Goal: Task Accomplishment & Management: Complete application form

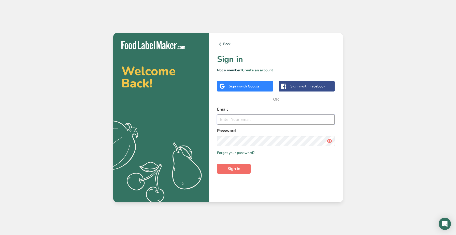
type input "[PERSON_NAME][EMAIL_ADDRESS][DOMAIN_NAME]"
click at [240, 170] on button "Sign in" at bounding box center [234, 168] width 34 height 10
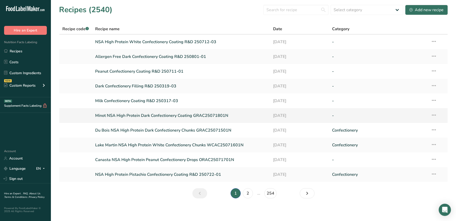
scroll to position [2, 0]
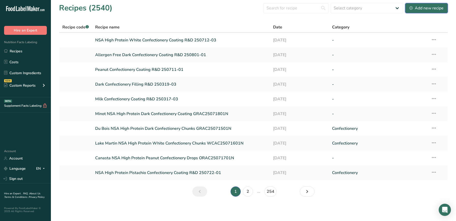
click at [412, 7] on icon at bounding box center [410, 7] width 3 height 3
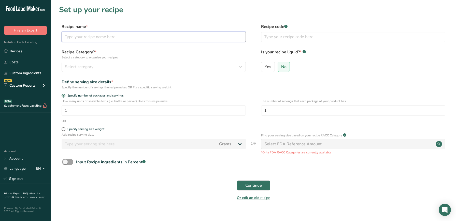
click at [120, 35] on input "text" at bounding box center [154, 37] width 184 height 10
drag, startPoint x: 111, startPoint y: 37, endPoint x: 64, endPoint y: 40, distance: 47.4
click at [64, 40] on input "R&D" at bounding box center [154, 37] width 184 height 10
click at [64, 38] on input "R&D" at bounding box center [154, 37] width 184 height 10
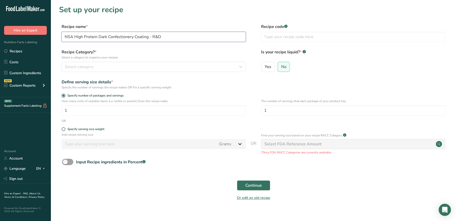
click at [168, 37] on input "NSA High Protein Dark Confectionery Coating - R&D" at bounding box center [154, 37] width 184 height 10
drag, startPoint x: 168, startPoint y: 37, endPoint x: 149, endPoint y: 38, distance: 18.8
click at [149, 38] on input "NSA High Protein Dark Confectionery Coating - R&D" at bounding box center [154, 37] width 184 height 10
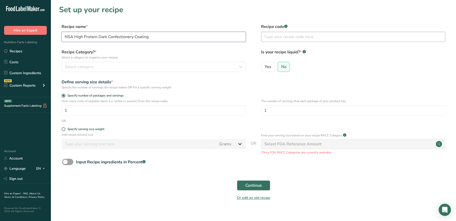
type input "NSA High Protein Dark Confectionery Coating"
click at [272, 35] on input "text" at bounding box center [353, 37] width 184 height 10
type input "250802-01"
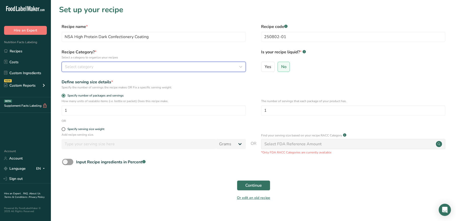
click at [141, 68] on div "Select category" at bounding box center [152, 67] width 175 height 6
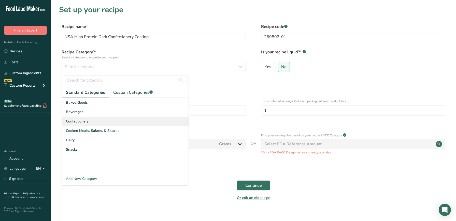
click at [72, 125] on div "Confectionery" at bounding box center [125, 121] width 127 height 9
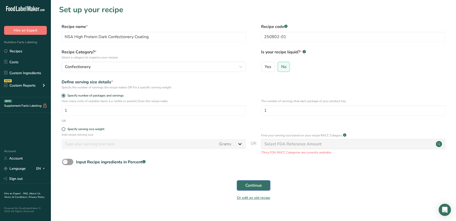
click at [263, 187] on button "Continue" at bounding box center [253, 186] width 33 height 10
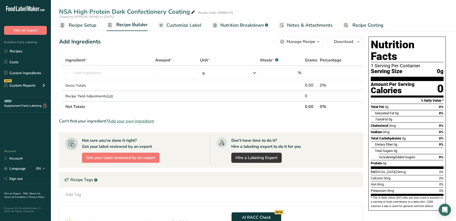
click at [93, 25] on span "Recipe Setup" at bounding box center [83, 25] width 28 height 7
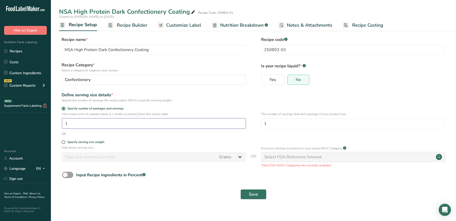
click at [106, 120] on input "1" at bounding box center [154, 124] width 184 height 10
type input "100"
click at [64, 144] on span at bounding box center [64, 142] width 4 height 4
click at [64, 144] on input "Specify serving size weight" at bounding box center [63, 142] width 3 height 3
radio input "true"
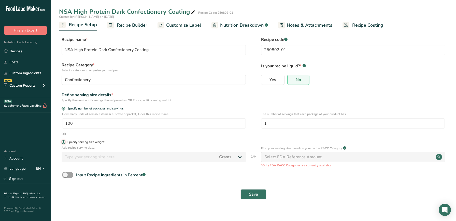
radio input "false"
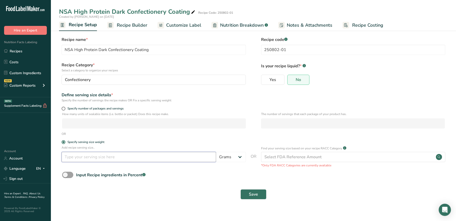
click at [80, 155] on input "number" at bounding box center [139, 157] width 154 height 10
type input "100"
click at [256, 192] on span "Save" at bounding box center [253, 195] width 9 height 6
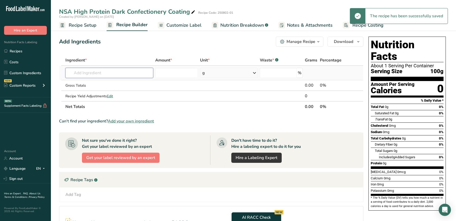
click at [113, 72] on input "text" at bounding box center [109, 73] width 88 height 10
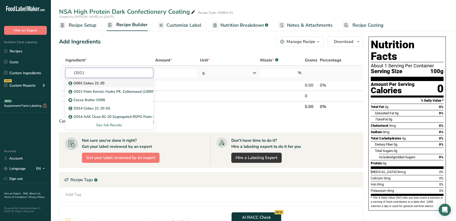
type input "O001"
click at [113, 81] on div "O001 Cebes 21-20" at bounding box center [104, 83] width 71 height 5
type input "O001 Cebes 21-20"
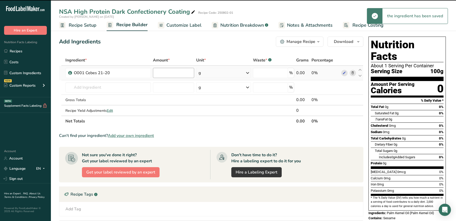
type input "0"
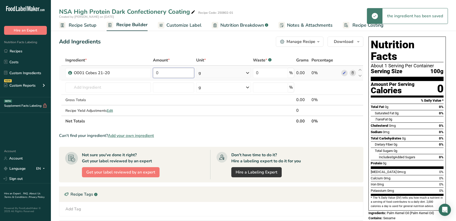
click at [169, 72] on input "0" at bounding box center [173, 73] width 41 height 10
drag, startPoint x: 169, startPoint y: 72, endPoint x: 150, endPoint y: 76, distance: 19.1
click at [150, 76] on tr "O001 Cebes 21-20 0 g Weight Units g kg mg See more Volume Units l Volume units …" at bounding box center [211, 73] width 304 height 14
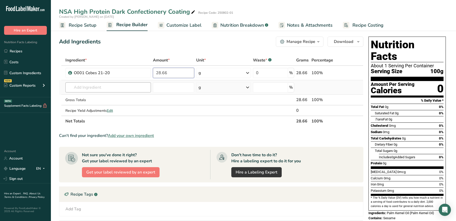
type input "28.66"
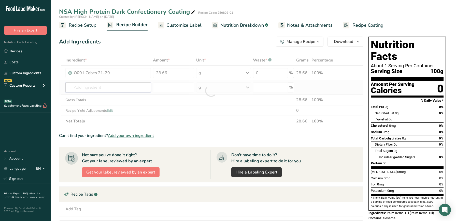
click at [100, 90] on div "Ingredient * Amount * Unit * Waste * .a-a{fill:#347362;}.b-a{fill:#fff;} Grams …" at bounding box center [211, 91] width 304 height 72
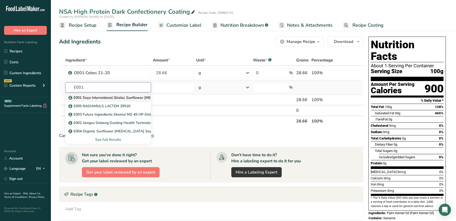
type input "E001"
click at [107, 96] on p "E001 Soya International Giralec Sunflower [MEDICAL_DATA] SUNRISE SFL" at bounding box center [133, 97] width 128 height 5
type input "E001 Soya International Giralec Sunflower [MEDICAL_DATA] SUNRISE SFL"
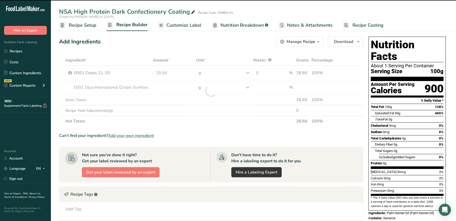
type input "0"
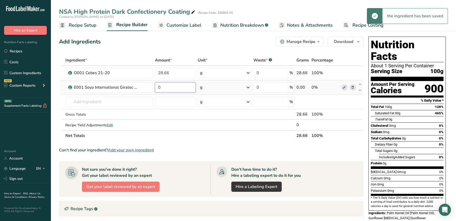
click at [177, 88] on input "0" at bounding box center [175, 87] width 41 height 10
type input "0.5"
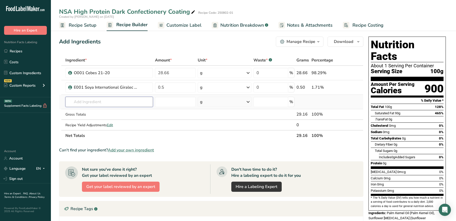
click at [112, 100] on div "Ingredient * Amount * Unit * Waste * .a-a{fill:#347362;}.b-a{fill:#fff;} Grams …" at bounding box center [211, 98] width 304 height 86
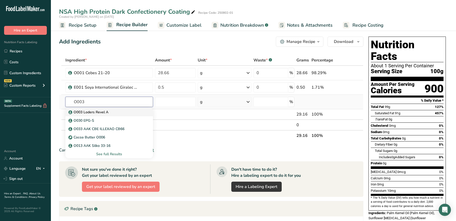
type input "O003"
click at [111, 109] on link "O003 Loders Revel A" at bounding box center [109, 112] width 88 height 8
type input "O003 Loders Revel A"
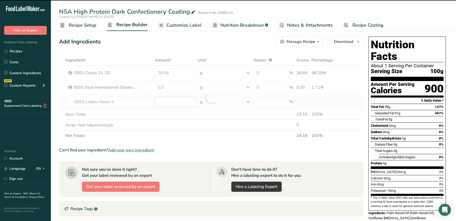
type input "0"
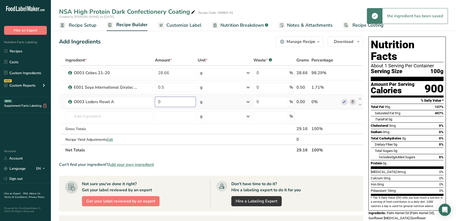
click at [168, 103] on input "0" at bounding box center [175, 102] width 41 height 10
type input "2.85"
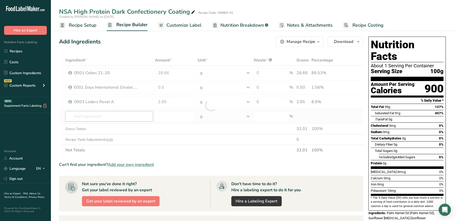
click at [90, 119] on div "Ingredient * Amount * Unit * Waste * .a-a{fill:#347362;}.b-a{fill:#fff;} Grams …" at bounding box center [211, 105] width 304 height 101
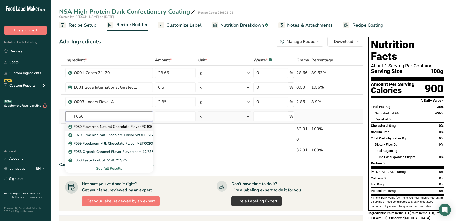
type input "F050"
click at [98, 127] on p "F050 Flavorcan Natural Chocolate Flavor FC405-038" at bounding box center [114, 126] width 90 height 5
type input "F050 Flavorcan Natural Chocolate Flavor FC405-038"
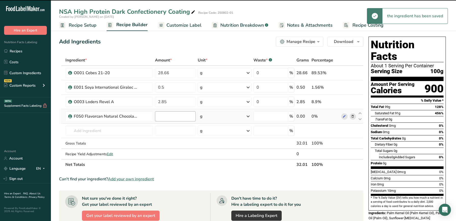
type input "0"
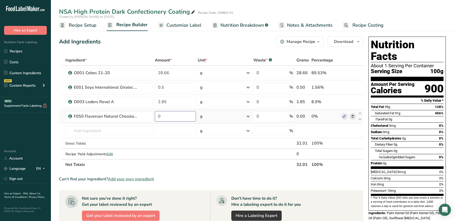
click at [165, 114] on input "0" at bounding box center [175, 116] width 41 height 10
type input "2.6"
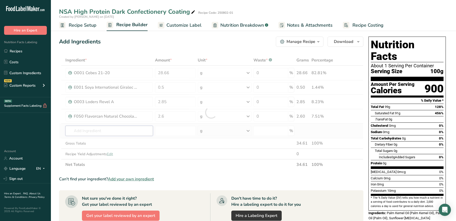
click at [119, 134] on div "Ingredient * Amount * Unit * Waste * .a-a{fill:#347362;}.b-a{fill:#fff;} Grams …" at bounding box center [211, 112] width 304 height 115
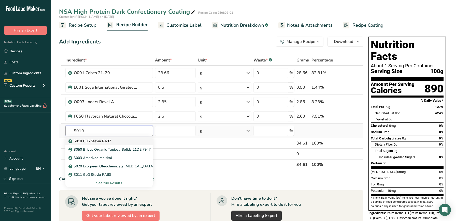
type input "S010"
click at [123, 141] on div "S010 GLG Stevia RA97" at bounding box center [104, 141] width 71 height 5
type input "S010 GLG Stevia RA97"
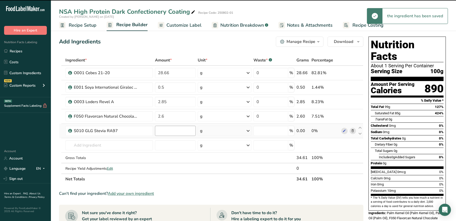
type input "0"
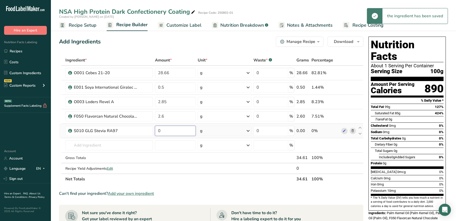
click at [182, 131] on input "0" at bounding box center [175, 131] width 41 height 10
type input "0.05"
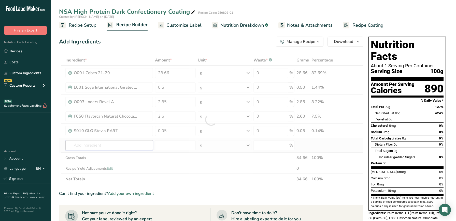
click at [138, 142] on div "Ingredient * Amount * Unit * Waste * .a-a{fill:#347362;}.b-a{fill:#fff;} Grams …" at bounding box center [211, 120] width 304 height 130
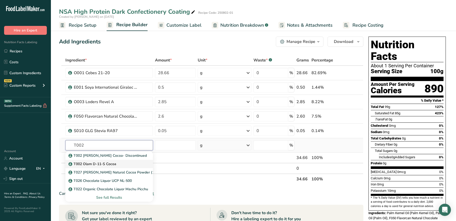
type input "T002"
click at [114, 165] on p "T002 Olam D-11-S Cocoa" at bounding box center [92, 164] width 47 height 5
type input "T002 Olam D-11-S Cocoa"
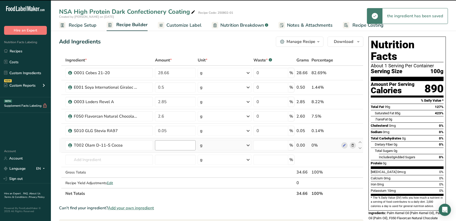
type input "0"
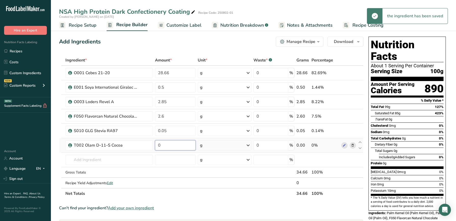
click at [167, 145] on input "0" at bounding box center [175, 145] width 41 height 10
type input "12.38"
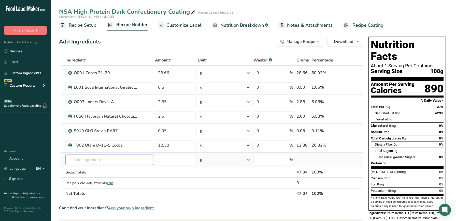
click at [141, 156] on div "Ingredient * Amount * Unit * Waste * .a-a{fill:#347362;}.b-a{fill:#fff;} Grams …" at bounding box center [211, 127] width 304 height 144
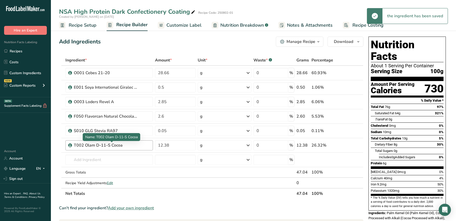
click at [121, 144] on div "T002 Olam D-11-S Cocoa" at bounding box center [106, 145] width 64 height 6
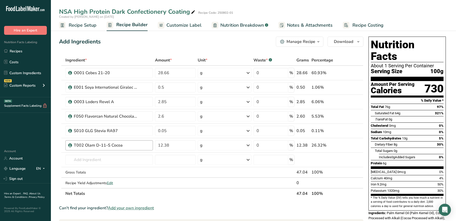
click at [128, 144] on div "T002 Olam D-11-S Cocoa" at bounding box center [106, 145] width 64 height 6
click at [115, 145] on div "T002 Olam D-11-S Cocoa" at bounding box center [106, 145] width 64 height 6
click at [106, 160] on input "text" at bounding box center [109, 160] width 88 height 10
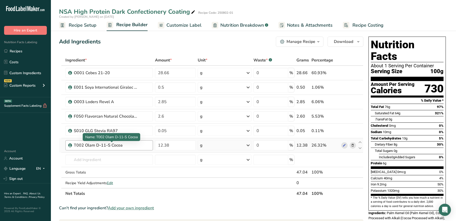
click at [100, 148] on div "T002 Olam D-11-S Cocoa" at bounding box center [106, 145] width 64 height 6
click at [119, 154] on td "T002 [PERSON_NAME] Cocoa- Discontinued T002 Olam D-11-S Cocoa T027 [PERSON_NAME…" at bounding box center [109, 160] width 90 height 14
click at [113, 156] on input "text" at bounding box center [109, 160] width 88 height 10
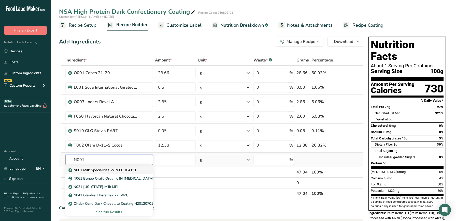
type input "N001"
click at [111, 170] on p "N001 Milk Specialities WPC80 104151" at bounding box center [102, 170] width 67 height 5
type input "N001 Milk Specialities WPC80 104151"
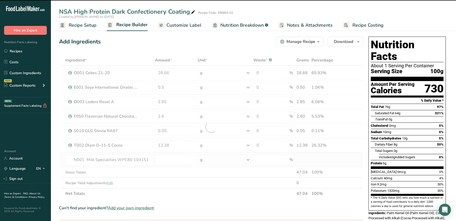
type input "0"
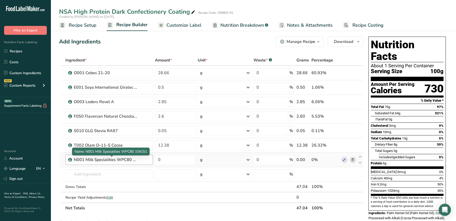
click at [80, 161] on div "N001 Milk Specialities WPC80 104151" at bounding box center [106, 160] width 64 height 6
click at [84, 161] on div "N001 Milk Specialities WPC80 104151" at bounding box center [106, 160] width 64 height 6
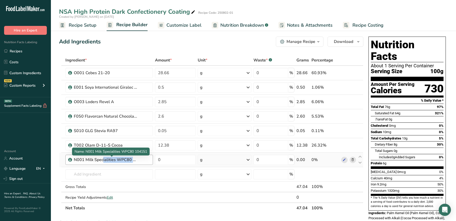
click at [84, 161] on div "N001 Milk Specialities WPC80 104151" at bounding box center [106, 160] width 64 height 6
click at [354, 160] on icon at bounding box center [353, 159] width 4 height 5
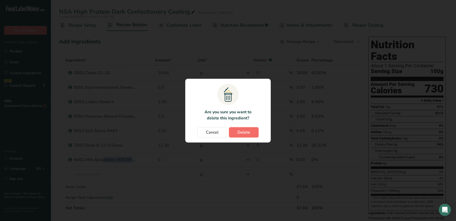
click at [238, 134] on span "Delete" at bounding box center [243, 132] width 13 height 6
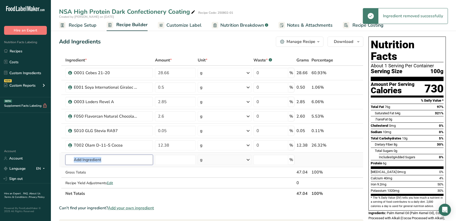
click at [106, 162] on input "text" at bounding box center [109, 160] width 88 height 10
type input "T"
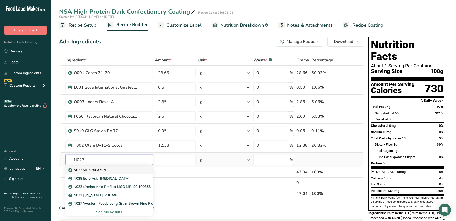
type input "N023"
click at [98, 173] on p "N023 WPC80 AMPI" at bounding box center [87, 170] width 36 height 5
type input "N023 WPC80 AMPI"
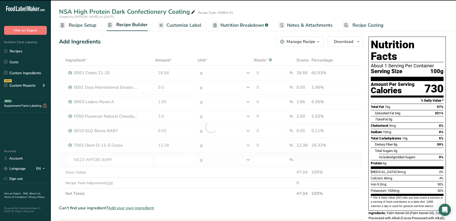
type input "0"
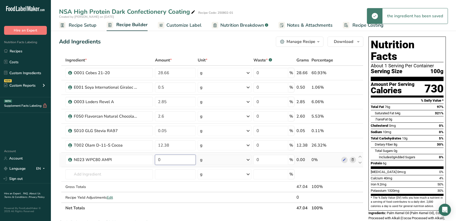
click at [176, 160] on input "0" at bounding box center [175, 160] width 41 height 10
type input "16.47"
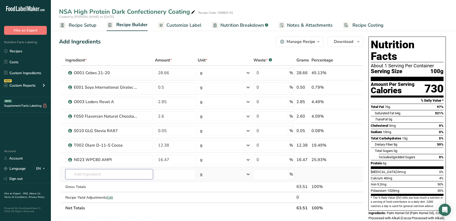
click at [110, 174] on div "Ingredient * Amount * Unit * Waste * .a-a{fill:#347362;}.b-a{fill:#fff;} Grams …" at bounding box center [211, 134] width 304 height 159
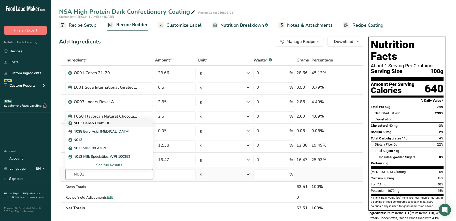
type input "N003"
click at [119, 124] on div "N003 Beneo Orafti HP" at bounding box center [104, 123] width 71 height 5
type input "N003 Beneo Orafti HP"
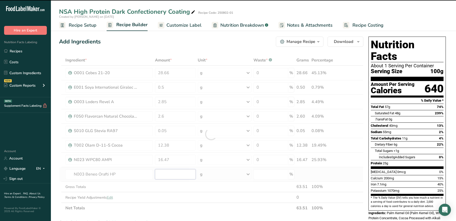
type input "0"
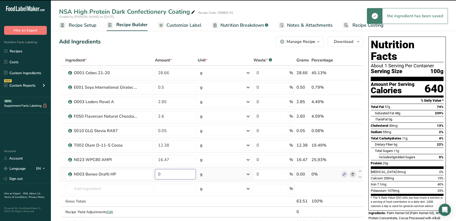
click at [176, 176] on input "0" at bounding box center [175, 174] width 41 height 10
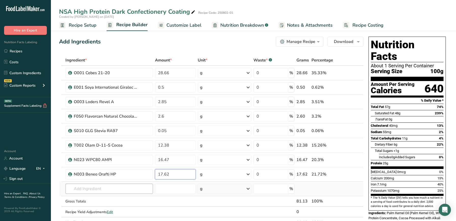
type input "17.62"
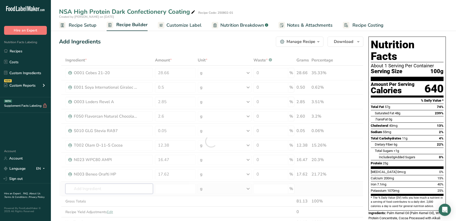
click at [135, 187] on div "Ingredient * Amount * Unit * Waste * .a-a{fill:#347362;}.b-a{fill:#fff;} Grams …" at bounding box center [211, 141] width 304 height 173
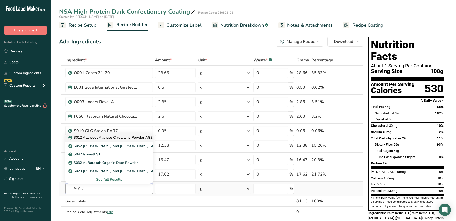
type input "S012"
click at [127, 142] on link "S012 Allsweet Allulose Crystalline Powder AG9959" at bounding box center [109, 138] width 88 height 8
type input "S012 Allsweet Allulose Crystalline Powder AG9959"
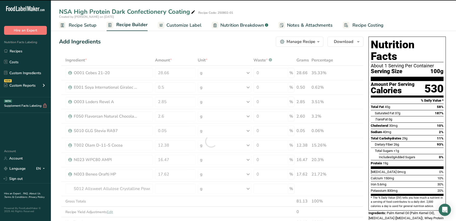
type input "0"
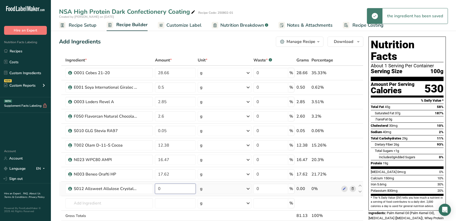
click at [170, 190] on input "0" at bounding box center [175, 189] width 41 height 10
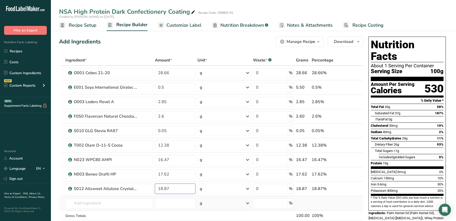
type input "18.87"
click at [318, 205] on div "Ingredient * Amount * Unit * Waste * .a-a{fill:#347362;}.b-a{fill:#fff;} Grams …" at bounding box center [211, 149] width 304 height 188
click at [187, 23] on span "Customize Label" at bounding box center [183, 25] width 35 height 7
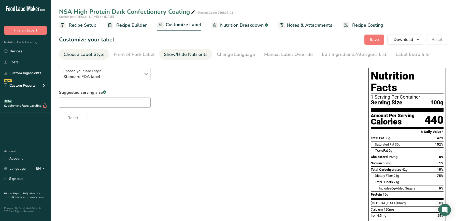
click at [178, 58] on link "Show/Hide Nutrients" at bounding box center [186, 54] width 44 height 11
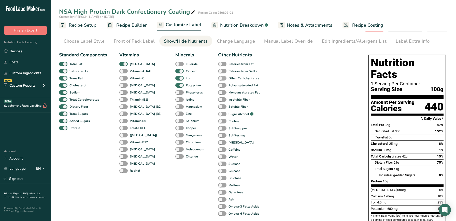
scroll to position [13, 0]
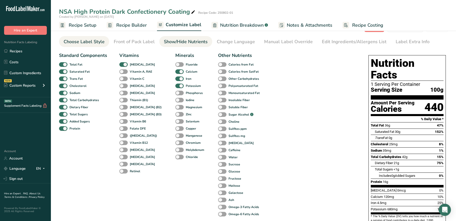
click at [93, 41] on div "Choose Label Style" at bounding box center [84, 41] width 41 height 7
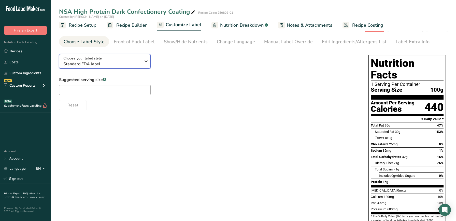
click at [102, 66] on span "Standard FDA label" at bounding box center [102, 64] width 78 height 6
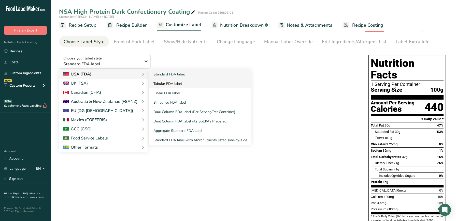
click at [171, 82] on link "Tabular FDA label" at bounding box center [200, 83] width 102 height 9
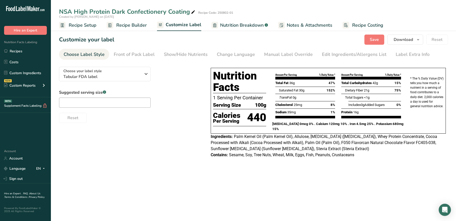
scroll to position [0, 0]
click at [97, 75] on span "Tabular FDA label" at bounding box center [102, 77] width 78 height 6
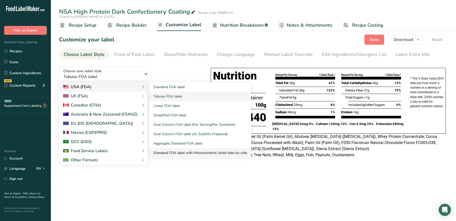
click at [178, 153] on link "Standard FDA label with Micronutrients listed side-by-side" at bounding box center [200, 152] width 102 height 9
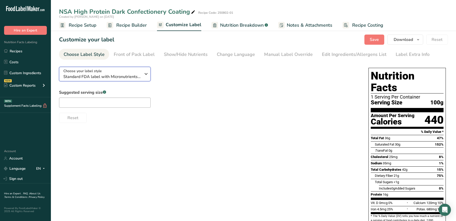
click at [136, 71] on div "Choose your label style Standard FDA label with Micronutrients listed side-by-s…" at bounding box center [102, 73] width 78 height 11
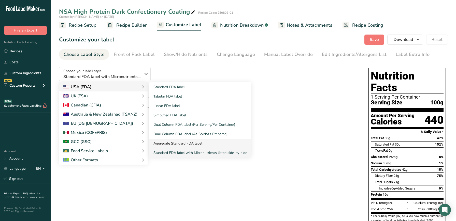
click at [186, 146] on link "Aggregate Standard FDA label" at bounding box center [200, 143] width 102 height 9
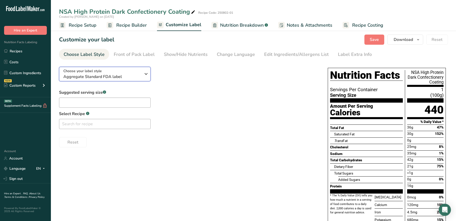
click at [105, 76] on span "Aggregate Standard FDA label" at bounding box center [102, 77] width 78 height 6
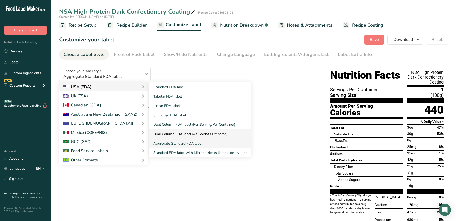
click at [184, 134] on link "Dual Column FDA label (As Sold/As Prepared)" at bounding box center [200, 133] width 102 height 9
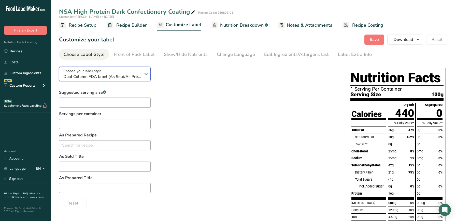
click at [136, 75] on span "Dual Column FDA label (As Sold/As Prepared)" at bounding box center [102, 77] width 78 height 6
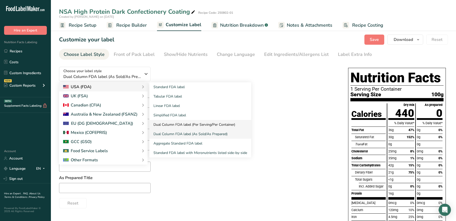
click at [182, 122] on link "Dual Column FDA label (Per Serving/Per Container)" at bounding box center [200, 124] width 102 height 9
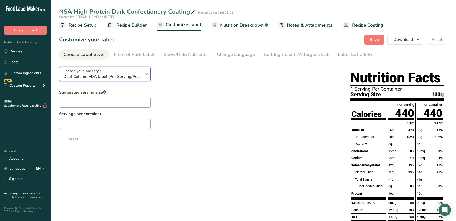
click at [129, 73] on div "Choose your label style Dual Column FDA label (Per Serving/Per Container)" at bounding box center [102, 73] width 78 height 11
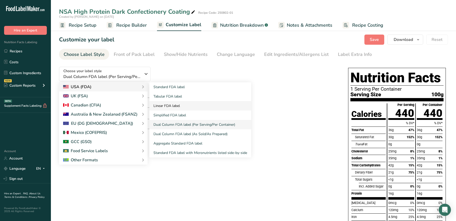
click at [178, 109] on link "Linear FDA label" at bounding box center [200, 105] width 102 height 9
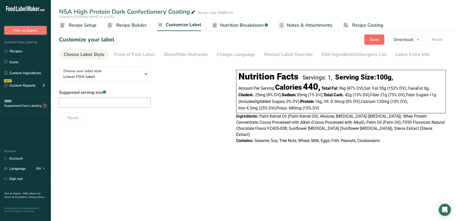
drag, startPoint x: 371, startPoint y: 41, endPoint x: 369, endPoint y: 42, distance: 2.6
click at [369, 42] on button "Save" at bounding box center [374, 40] width 20 height 10
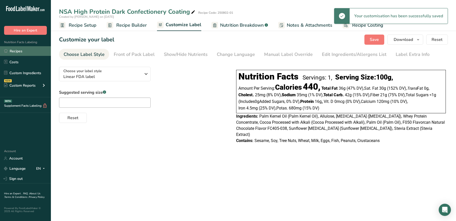
click at [16, 51] on link "Recipes" at bounding box center [25, 51] width 51 height 10
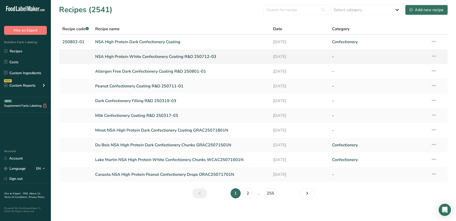
click at [139, 60] on link "NSA High Protein White Confectionery Coating R&D 250712-03" at bounding box center [180, 56] width 171 height 11
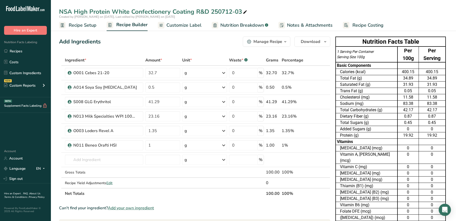
click at [195, 25] on span "Customize Label" at bounding box center [183, 25] width 35 height 7
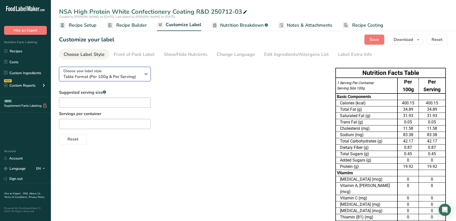
click at [124, 78] on span "Table Format (Per 100g & Per Serving)" at bounding box center [102, 77] width 78 height 6
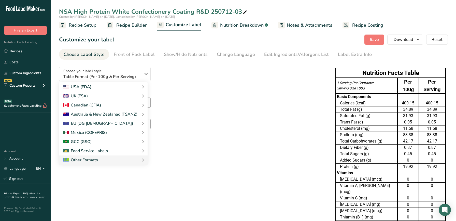
click at [223, 113] on div "Suggested serving size .a-a{fill:#347362;}.b-a{fill:#fff;} Servings per contain…" at bounding box center [192, 117] width 266 height 55
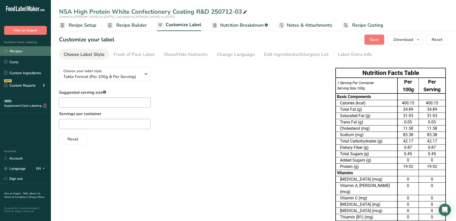
click at [28, 49] on link "Recipes" at bounding box center [25, 51] width 51 height 10
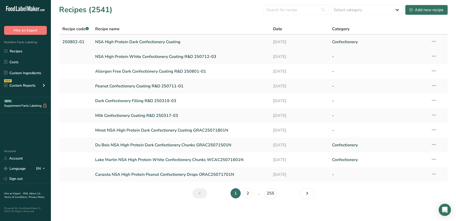
click at [135, 47] on link "NSA High Protein Dark Confectionery Coating" at bounding box center [180, 42] width 171 height 11
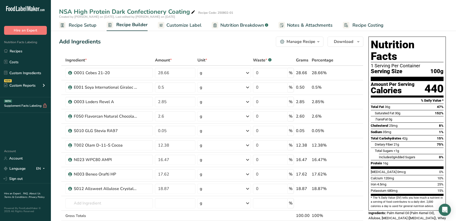
click at [82, 26] on span "Recipe Setup" at bounding box center [83, 25] width 28 height 7
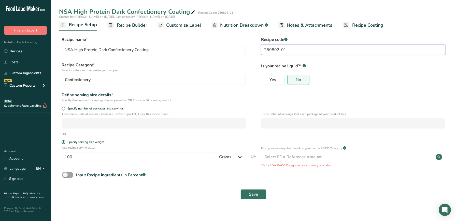
click at [296, 50] on input "250802-01" at bounding box center [353, 50] width 184 height 10
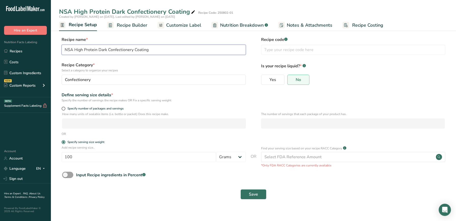
click at [205, 49] on input "NSA High Protein Dark Confectionery Coating" at bounding box center [154, 50] width 184 height 10
paste input "250802-01"
type input "NSA High Protein Dark Confectionery Coating R&D 250802-01"
click at [249, 194] on span "Save" at bounding box center [253, 195] width 9 height 6
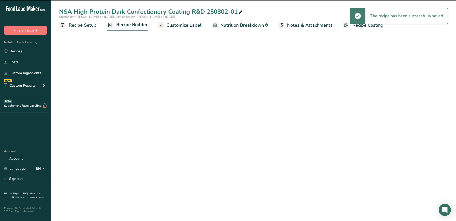
click at [185, 23] on span "Customize Label" at bounding box center [183, 25] width 35 height 7
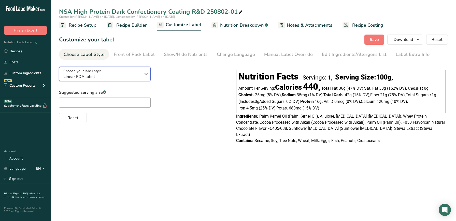
click at [149, 75] on icon "button" at bounding box center [146, 73] width 6 height 9
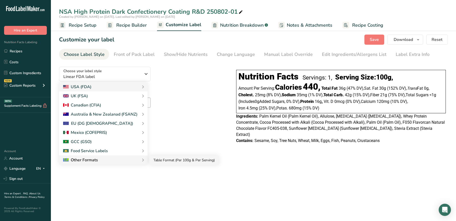
click at [166, 161] on link "Table Format (Per 100g & Per Serving)" at bounding box center [183, 160] width 69 height 9
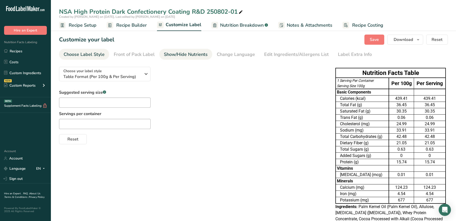
click at [201, 59] on link "Show/Hide Nutrients" at bounding box center [186, 54] width 44 height 11
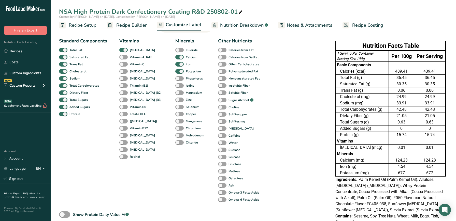
scroll to position [27, 0]
click at [126, 57] on span at bounding box center [123, 57] width 8 height 5
click at [123, 57] on input "Vitamin A, RAE" at bounding box center [120, 56] width 3 height 3
checkbox input "true"
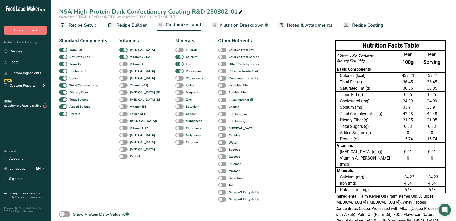
click at [135, 66] on div "Vitamins [MEDICAL_DATA] Vitamin A, RAE Vitamin C [MEDICAL_DATA] [MEDICAL_DATA] …" at bounding box center [141, 120] width 44 height 166
click at [136, 65] on b "Vitamin C" at bounding box center [137, 64] width 14 height 5
click at [123, 65] on input "Vitamin C" at bounding box center [120, 63] width 3 height 3
checkbox input "true"
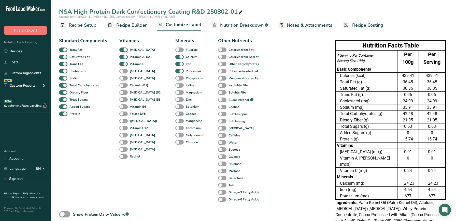
click at [138, 75] on div "Vitamins [MEDICAL_DATA] Vitamin A, RAE Vitamin C [MEDICAL_DATA] [MEDICAL_DATA] …" at bounding box center [141, 120] width 44 height 166
click at [140, 73] on b "[MEDICAL_DATA]" at bounding box center [142, 71] width 25 height 5
click at [123, 73] on input "[MEDICAL_DATA]" at bounding box center [120, 70] width 3 height 3
checkbox input "true"
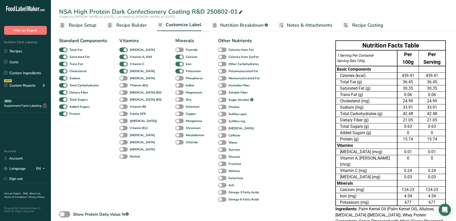
click at [140, 82] on div "Vitamins [MEDICAL_DATA] Vitamin A, RAE Vitamin C [MEDICAL_DATA] [MEDICAL_DATA] …" at bounding box center [141, 120] width 44 height 166
click at [122, 79] on span at bounding box center [123, 78] width 8 height 5
click at [122, 79] on input "[MEDICAL_DATA]" at bounding box center [120, 78] width 3 height 3
checkbox input "true"
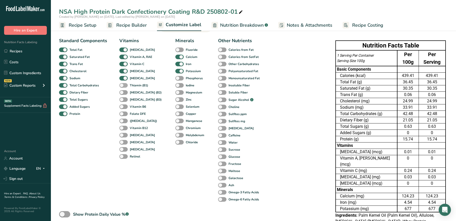
click at [122, 85] on span at bounding box center [123, 85] width 8 height 5
click at [122, 85] on input "Thiamin (B1)" at bounding box center [120, 85] width 3 height 3
checkbox input "true"
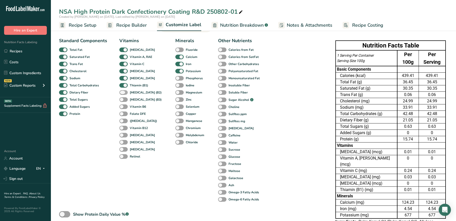
click at [122, 95] on span at bounding box center [123, 92] width 8 height 5
click at [122, 94] on input "[MEDICAL_DATA] (B2)" at bounding box center [120, 92] width 3 height 3
checkbox input "true"
click at [122, 100] on span at bounding box center [123, 99] width 8 height 5
click at [122, 100] on input "[MEDICAL_DATA] (B3)" at bounding box center [120, 99] width 3 height 3
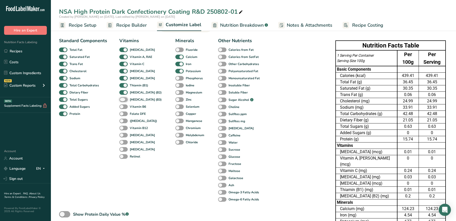
checkbox input "true"
click at [122, 109] on span at bounding box center [123, 107] width 8 height 5
click at [122, 108] on input "Vitamin B6" at bounding box center [120, 106] width 3 height 3
checkbox input "true"
click at [122, 114] on span at bounding box center [123, 114] width 8 height 5
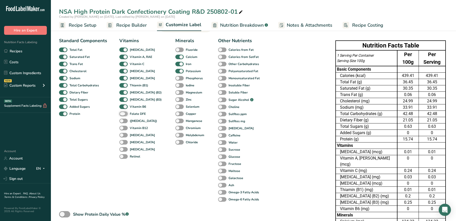
click at [122, 114] on input "Folate DFE" at bounding box center [120, 113] width 3 height 3
checkbox input "true"
click at [123, 120] on span at bounding box center [123, 121] width 8 height 5
click at [123, 120] on input "([MEDICAL_DATA])" at bounding box center [120, 120] width 3 height 3
checkbox input "true"
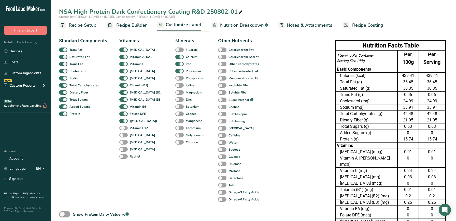
click at [123, 128] on span at bounding box center [123, 128] width 8 height 5
click at [123, 128] on input "Vitamin B12" at bounding box center [120, 127] width 3 height 3
checkbox input "true"
click at [123, 133] on div "[MEDICAL_DATA]" at bounding box center [124, 135] width 11 height 7
click at [123, 138] on div "[MEDICAL_DATA]" at bounding box center [124, 135] width 11 height 7
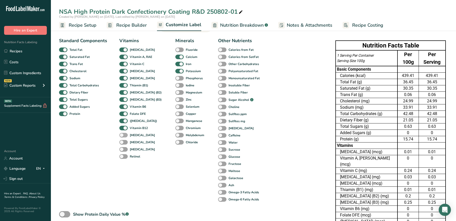
click at [124, 136] on span at bounding box center [123, 135] width 8 height 5
click at [123, 136] on input "[MEDICAL_DATA]" at bounding box center [120, 135] width 3 height 3
checkbox input "true"
click at [124, 143] on span at bounding box center [123, 142] width 8 height 5
click at [123, 143] on input "[MEDICAL_DATA]" at bounding box center [120, 142] width 3 height 3
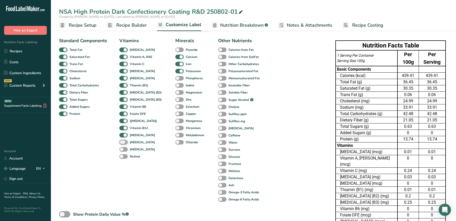
checkbox input "true"
click at [124, 148] on span at bounding box center [123, 149] width 8 height 5
click at [123, 148] on input "[MEDICAL_DATA]" at bounding box center [120, 149] width 3 height 3
checkbox input "true"
click at [124, 158] on span at bounding box center [123, 156] width 8 height 5
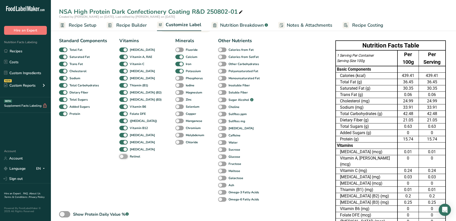
click at [123, 158] on input "Retinol" at bounding box center [120, 156] width 3 height 3
checkbox input "true"
click at [175, 142] on span at bounding box center [179, 142] width 8 height 5
click at [175, 142] on input "Chloride" at bounding box center [176, 142] width 3 height 3
checkbox input "true"
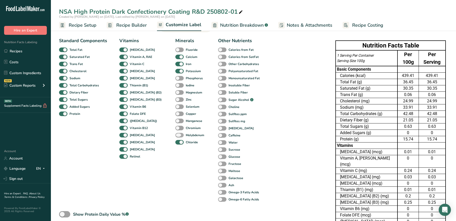
click at [175, 135] on span at bounding box center [179, 135] width 8 height 5
click at [175, 135] on input "Molybdenum" at bounding box center [176, 135] width 3 height 3
checkbox input "true"
click at [175, 126] on span at bounding box center [179, 128] width 8 height 5
click at [175, 126] on input "Chromium" at bounding box center [176, 127] width 3 height 3
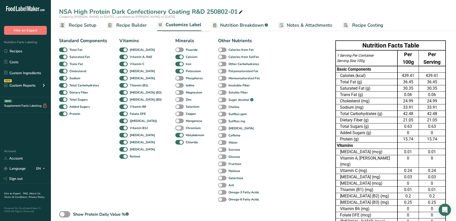
checkbox input "true"
click at [175, 122] on span at bounding box center [179, 121] width 8 height 5
click at [175, 122] on input "Manganese" at bounding box center [176, 120] width 3 height 3
checkbox input "true"
click at [175, 113] on span at bounding box center [179, 114] width 8 height 5
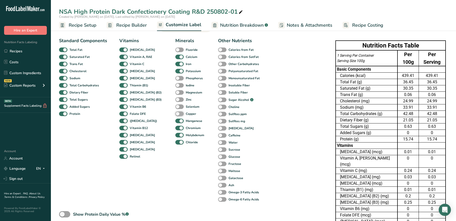
click at [175, 113] on input "Copper" at bounding box center [176, 113] width 3 height 3
checkbox input "true"
click at [175, 108] on span at bounding box center [179, 107] width 8 height 5
click at [175, 108] on input "Selenium" at bounding box center [176, 106] width 3 height 3
checkbox input "true"
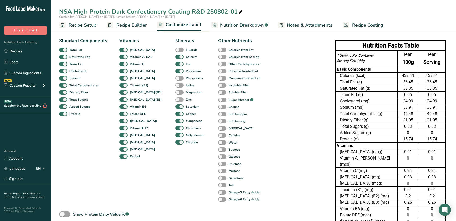
click at [175, 98] on span at bounding box center [179, 99] width 8 height 5
click at [175, 98] on input "Zinc" at bounding box center [176, 99] width 3 height 3
checkbox input "true"
click at [175, 93] on span at bounding box center [179, 92] width 8 height 5
click at [175, 93] on input "Magnesium" at bounding box center [176, 92] width 3 height 3
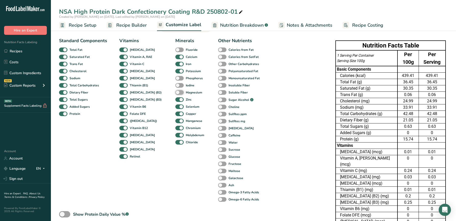
checkbox input "true"
click at [175, 84] on span at bounding box center [179, 85] width 8 height 5
click at [175, 84] on input "Iodine" at bounding box center [176, 85] width 3 height 3
checkbox input "true"
click at [175, 80] on span at bounding box center [179, 78] width 8 height 5
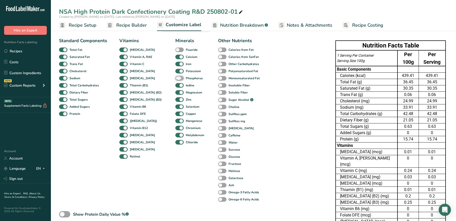
click at [175, 80] on input "Phosphorus" at bounding box center [176, 78] width 3 height 3
checkbox input "true"
click at [175, 51] on span at bounding box center [179, 50] width 8 height 5
click at [175, 51] on input "Fluoride" at bounding box center [176, 49] width 3 height 3
checkbox input "true"
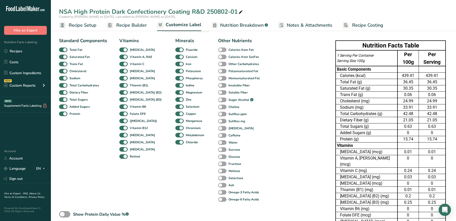
click at [218, 51] on span at bounding box center [222, 50] width 8 height 5
click at [218, 51] on input "Calories from Fat" at bounding box center [219, 49] width 3 height 3
checkbox input "true"
click at [218, 58] on span at bounding box center [222, 57] width 8 height 5
click at [218, 58] on input "Calories from SatFat" at bounding box center [219, 56] width 3 height 3
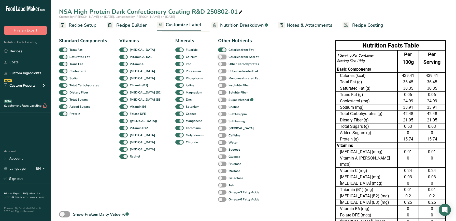
checkbox input "true"
click at [218, 64] on span at bounding box center [222, 64] width 8 height 5
click at [218, 64] on input "Other Carbohydrates" at bounding box center [219, 63] width 3 height 3
checkbox input "true"
click at [218, 70] on span at bounding box center [222, 71] width 8 height 5
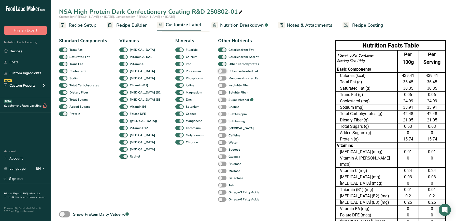
click at [218, 70] on input "Polyunsaturated Fat" at bounding box center [219, 70] width 3 height 3
checkbox input "true"
click at [218, 76] on span at bounding box center [222, 78] width 8 height 5
click at [218, 77] on input "Monounsaturated Fat" at bounding box center [219, 78] width 3 height 3
checkbox input "true"
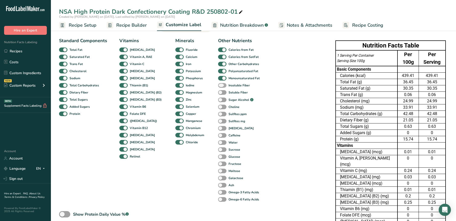
click at [218, 84] on span at bounding box center [222, 85] width 8 height 5
click at [218, 84] on input "Insoluble Fiber" at bounding box center [219, 85] width 3 height 3
checkbox input "true"
click at [218, 91] on span at bounding box center [222, 92] width 8 height 5
click at [218, 91] on input "Soluble Fiber" at bounding box center [219, 92] width 3 height 3
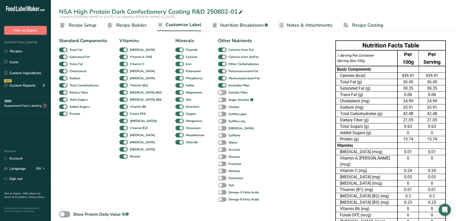
checkbox input "true"
click at [218, 103] on div "Sugar Alcohol .a-a{fill:#347362;}.b-a{fill:#fff;}" at bounding box center [223, 99] width 11 height 7
click at [218, 100] on span at bounding box center [222, 100] width 8 height 5
click at [218, 100] on input "Sugar Alcohol .a-a{fill:#347362;}.b-a{fill:#fff;}" at bounding box center [219, 99] width 3 height 3
checkbox input "true"
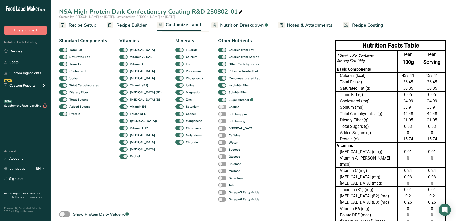
click at [218, 108] on span at bounding box center [222, 107] width 8 height 5
click at [218, 108] on input "Choline" at bounding box center [219, 106] width 3 height 3
checkbox input "true"
click at [218, 116] on span at bounding box center [222, 114] width 8 height 5
click at [218, 116] on input "Sulfites ppm" at bounding box center [219, 113] width 3 height 3
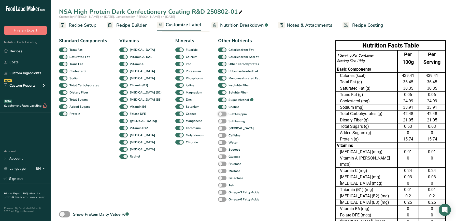
checkbox input "true"
click at [218, 121] on span at bounding box center [222, 121] width 8 height 5
click at [218, 121] on input "Sulfites mg" at bounding box center [219, 121] width 3 height 3
checkbox input "true"
click at [218, 128] on span at bounding box center [222, 128] width 8 height 5
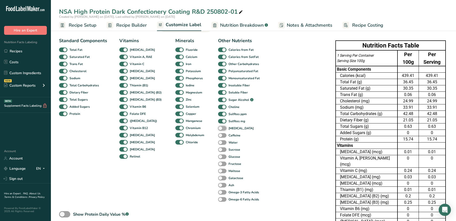
click at [218, 128] on input "[MEDICAL_DATA]" at bounding box center [219, 128] width 3 height 3
checkbox input "true"
click at [218, 136] on span at bounding box center [222, 135] width 8 height 5
click at [218, 136] on input "Caffeine" at bounding box center [219, 135] width 3 height 3
checkbox input "true"
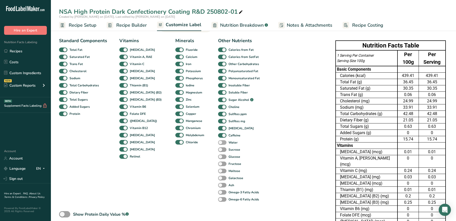
click at [218, 143] on span at bounding box center [222, 142] width 8 height 5
click at [218, 143] on input "Water" at bounding box center [219, 142] width 3 height 3
checkbox input "true"
click at [218, 149] on span at bounding box center [222, 150] width 8 height 5
click at [218, 149] on input "Sucrose" at bounding box center [219, 149] width 3 height 3
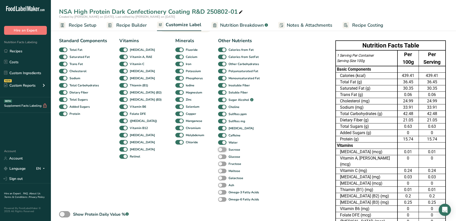
checkbox input "true"
click at [218, 157] on span at bounding box center [222, 157] width 8 height 5
click at [218, 157] on input "Glucose" at bounding box center [219, 156] width 3 height 3
checkbox input "true"
click at [218, 167] on div "Fructose" at bounding box center [223, 164] width 11 height 7
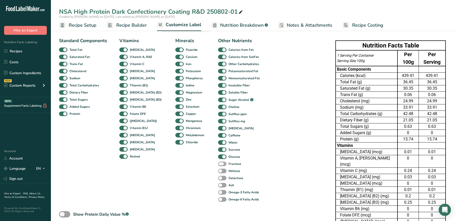
click at [218, 165] on span at bounding box center [222, 164] width 8 height 5
click at [218, 165] on input "Fructose" at bounding box center [219, 163] width 3 height 3
checkbox input "true"
click at [218, 173] on span at bounding box center [222, 171] width 8 height 5
click at [218, 173] on input "Maltose" at bounding box center [219, 170] width 3 height 3
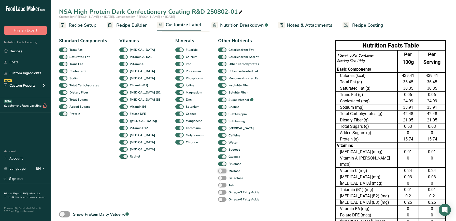
checkbox input "true"
click at [218, 178] on span at bounding box center [222, 178] width 8 height 5
click at [218, 178] on input "Galactose" at bounding box center [219, 178] width 3 height 3
checkbox input "true"
click at [218, 186] on span at bounding box center [222, 185] width 8 height 5
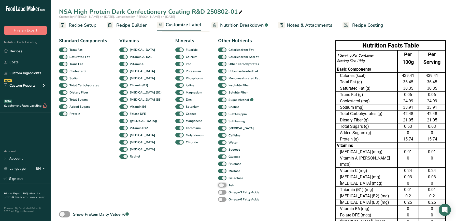
click at [218, 186] on input "Ash" at bounding box center [219, 185] width 3 height 3
checkbox input "true"
click at [218, 191] on span at bounding box center [222, 192] width 8 height 5
click at [218, 191] on input "Omega-3 Fatty Acids" at bounding box center [219, 192] width 3 height 3
checkbox input "true"
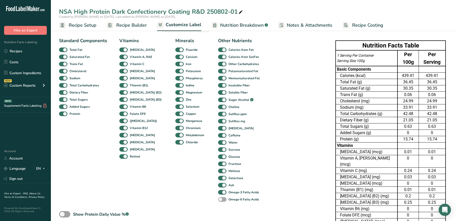
click at [218, 198] on span at bounding box center [222, 199] width 8 height 5
click at [218, 198] on input "Omega-6 Fatty Acids" at bounding box center [219, 199] width 3 height 3
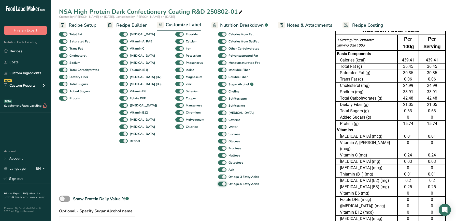
scroll to position [44, 0]
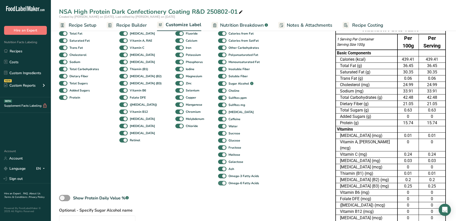
click at [226, 182] on span "Omega-6 Fatty Acids" at bounding box center [242, 183] width 33 height 5
click at [220, 182] on input "Omega-6 Fatty Acids" at bounding box center [219, 183] width 3 height 3
checkbox input "false"
click at [218, 176] on span at bounding box center [222, 176] width 8 height 5
click at [218, 176] on input "Omega-3 Fatty Acids" at bounding box center [219, 176] width 3 height 3
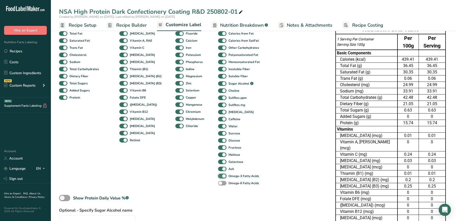
checkbox input "false"
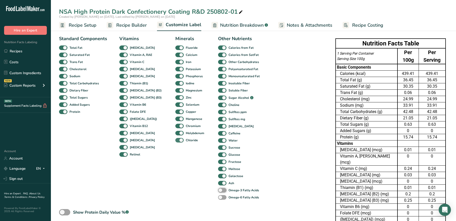
scroll to position [22, 0]
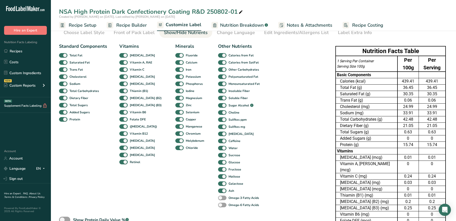
click at [175, 60] on div "Calcium" at bounding box center [179, 62] width 8 height 7
click at [175, 57] on span at bounding box center [179, 55] width 8 height 5
click at [175, 57] on input "Fluoride" at bounding box center [176, 55] width 3 height 3
checkbox input "false"
click at [175, 132] on span at bounding box center [179, 134] width 8 height 5
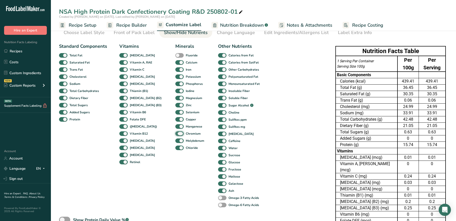
click at [175, 132] on input "Chromium" at bounding box center [176, 133] width 3 height 3
checkbox input "false"
click at [175, 137] on div "Chromium" at bounding box center [179, 133] width 8 height 7
click at [175, 139] on span at bounding box center [179, 141] width 8 height 5
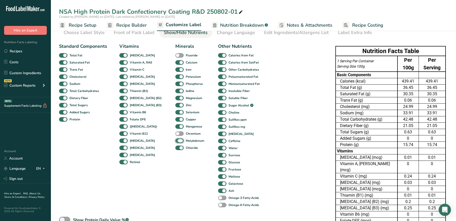
click at [175, 139] on input "Molybdenum" at bounding box center [176, 140] width 3 height 3
checkbox input "false"
click at [175, 146] on span at bounding box center [179, 148] width 8 height 5
click at [175, 146] on input "Chloride" at bounding box center [176, 147] width 3 height 3
checkbox input "false"
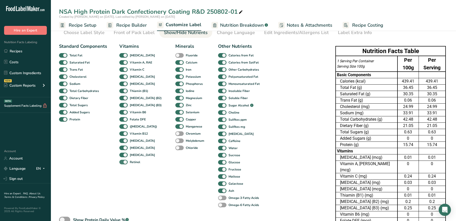
click at [124, 164] on span at bounding box center [123, 162] width 8 height 5
click at [123, 164] on input "Retinol" at bounding box center [120, 162] width 3 height 3
checkbox input "false"
click at [218, 120] on span at bounding box center [222, 120] width 8 height 5
click at [218, 120] on input "Sulfites ppm" at bounding box center [219, 119] width 3 height 3
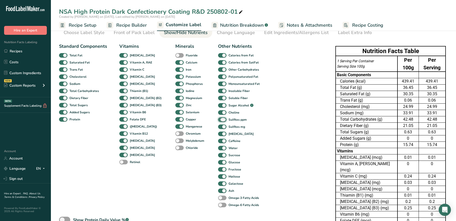
checkbox input "false"
click at [218, 125] on span at bounding box center [222, 127] width 8 height 5
click at [218, 125] on input "Sulfites mg" at bounding box center [219, 126] width 3 height 3
checkbox input "false"
click at [218, 163] on span at bounding box center [222, 162] width 8 height 5
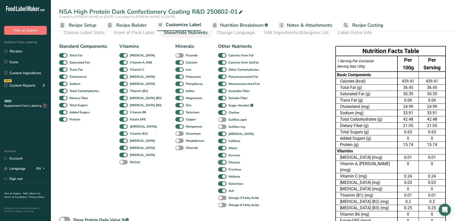
click at [218, 163] on input "Glucose" at bounding box center [219, 162] width 3 height 3
checkbox input "false"
click at [218, 170] on span at bounding box center [222, 169] width 8 height 5
click at [218, 170] on input "Fructose" at bounding box center [219, 169] width 3 height 3
checkbox input "false"
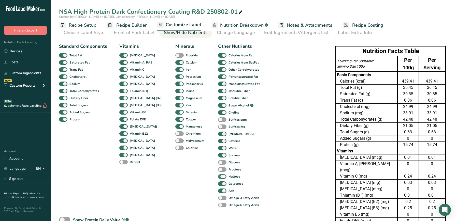
click at [218, 179] on span at bounding box center [222, 177] width 8 height 5
click at [218, 178] on input "Maltose" at bounding box center [219, 176] width 3 height 3
checkbox input "false"
click at [218, 182] on span at bounding box center [222, 184] width 8 height 5
click at [218, 182] on input "Galactose" at bounding box center [219, 183] width 3 height 3
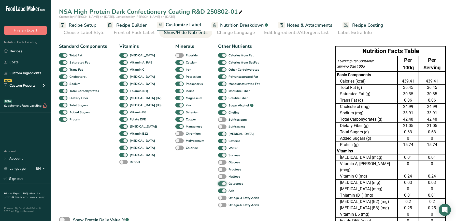
checkbox input "false"
drag, startPoint x: 214, startPoint y: 189, endPoint x: 243, endPoint y: 184, distance: 29.7
click at [243, 184] on div "Other Nutrients Calories from Fat Calories from SatFat Other Carbohydrates Poly…" at bounding box center [239, 126] width 43 height 166
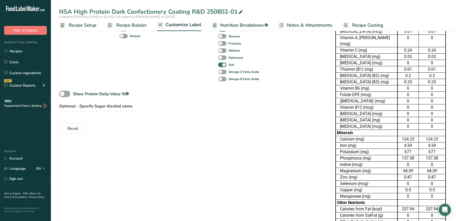
scroll to position [0, 0]
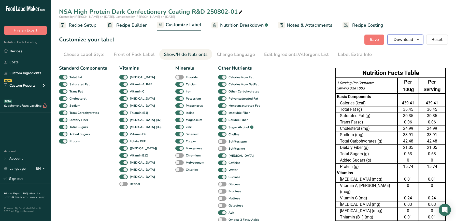
click at [413, 39] on span "Download" at bounding box center [403, 40] width 19 height 6
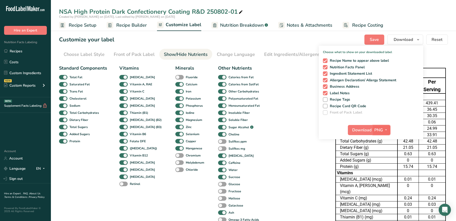
click at [387, 129] on icon "button" at bounding box center [386, 130] width 4 height 6
click at [382, 176] on link "XLSX" at bounding box center [382, 174] width 16 height 8
checkbox input "false"
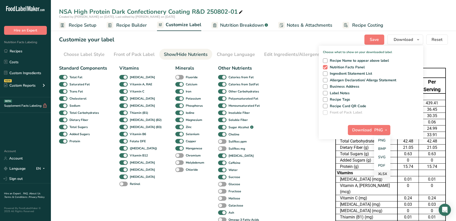
checkbox input "false"
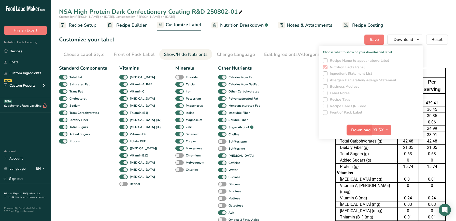
click at [368, 134] on button "Download" at bounding box center [359, 130] width 25 height 10
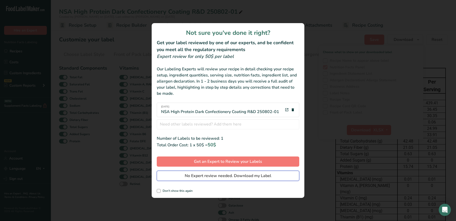
click at [225, 175] on span "No Expert review needed. Download my Label" at bounding box center [228, 176] width 86 height 6
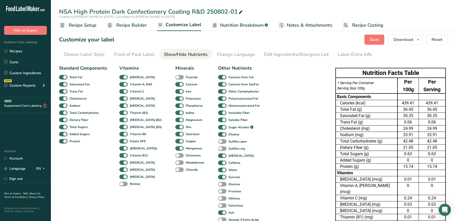
click at [424, 13] on div "NSA High Protein Dark Confectionery Coating R&D 250802-01" at bounding box center [253, 11] width 405 height 9
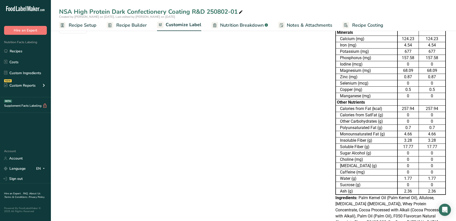
scroll to position [274, 0]
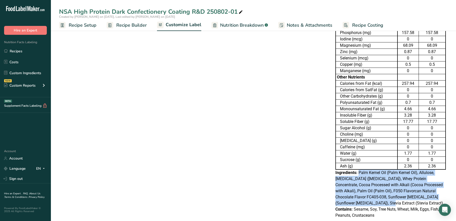
drag, startPoint x: 359, startPoint y: 162, endPoint x: 364, endPoint y: 193, distance: 31.4
click at [364, 193] on div "Ingredients: Palm Kernel Oil (Palm Kernel Oil), Allulose, [MEDICAL_DATA] ([MEDI…" at bounding box center [390, 188] width 110 height 37
copy span "Palm Kernel Oil (Palm Kernel Oil), Allulose, [MEDICAL_DATA] ([MEDICAL_DATA]), W…"
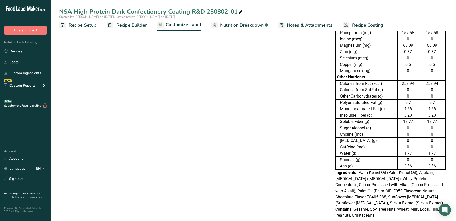
click at [162, 87] on div "Choose your label style Table Format (Per 100g & Per Serving) USA (FDA) Standar…" at bounding box center [253, 6] width 389 height 435
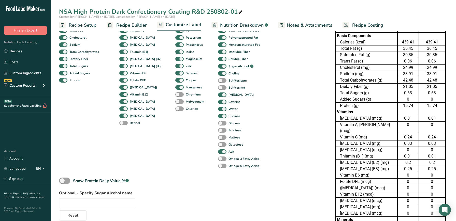
scroll to position [0, 0]
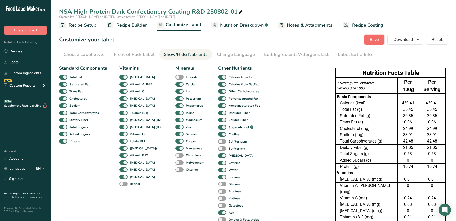
click at [369, 41] on button "Save" at bounding box center [374, 40] width 20 height 10
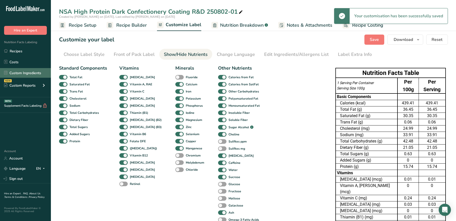
click at [18, 74] on link "Custom Ingredients" at bounding box center [25, 73] width 51 height 10
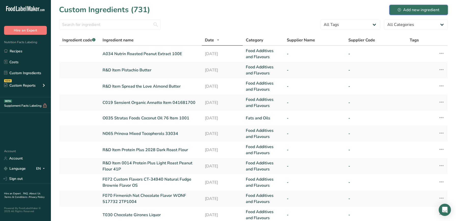
click at [429, 12] on div "Add new ingredient" at bounding box center [419, 10] width 42 height 6
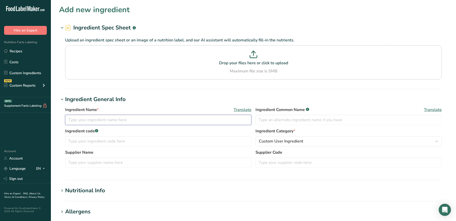
click at [96, 123] on input "text" at bounding box center [158, 120] width 186 height 10
click at [87, 121] on input "R&D Item Enterprise" at bounding box center [158, 120] width 186 height 10
click at [121, 121] on input "R&D Item Enterprise" at bounding box center [158, 120] width 186 height 10
type input "R&D Item Enterprise Food Products 75/700K Caramelized Sugar Powder"
click at [129, 140] on input "text" at bounding box center [158, 141] width 186 height 10
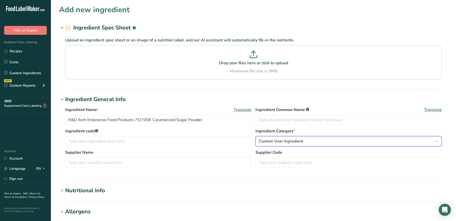
click at [263, 146] on button "Custom User Ingredient" at bounding box center [348, 141] width 186 height 10
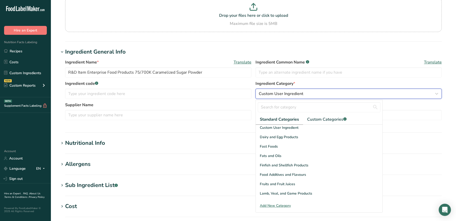
scroll to position [77, 0]
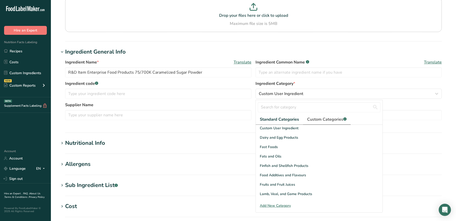
click at [317, 121] on span "Custom Categories .a-a{fill:#347362;}.b-a{fill:#fff;}" at bounding box center [326, 120] width 39 height 6
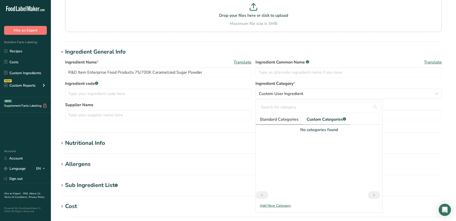
click at [283, 121] on span "Standard Categories" at bounding box center [279, 120] width 39 height 6
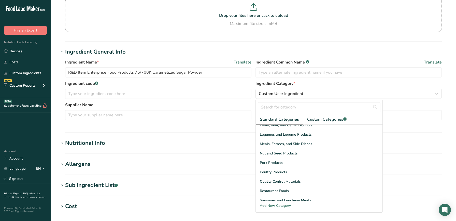
scroll to position [197, 0]
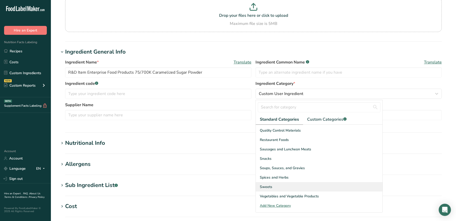
click at [266, 187] on span "Sweets" at bounding box center [266, 186] width 12 height 5
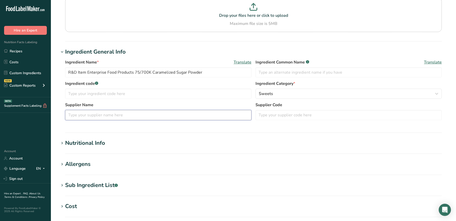
click at [105, 117] on input "text" at bounding box center [158, 115] width 186 height 10
type input "e"
click at [84, 145] on div "Nutritional Info" at bounding box center [85, 143] width 40 height 8
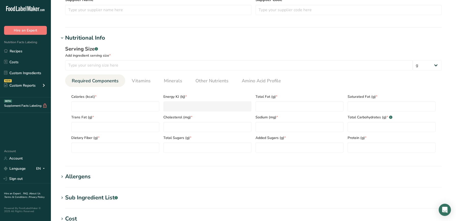
scroll to position [153, 0]
click at [114, 107] on input "number" at bounding box center [115, 106] width 88 height 10
click at [114, 68] on input "number" at bounding box center [238, 65] width 347 height 10
type input "100"
click at [85, 104] on input "number" at bounding box center [115, 106] width 88 height 10
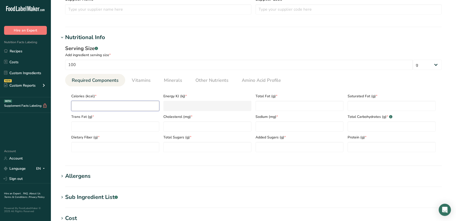
type input "3"
type KJ "12.6"
type input "38"
type KJ "159"
type input "388"
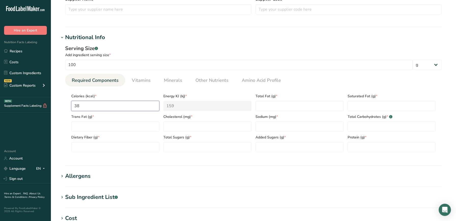
type KJ "1623.4"
type input "388"
click at [356, 127] on Carbohydrates "number" at bounding box center [391, 127] width 88 height 10
type Carbohydrates "97"
click at [281, 143] on Sugars "number" at bounding box center [299, 147] width 88 height 10
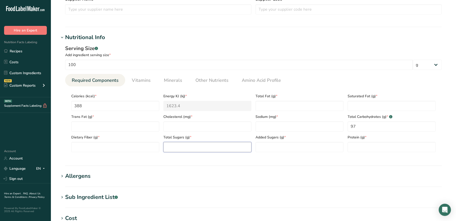
click at [242, 147] on Sugars "number" at bounding box center [207, 147] width 88 height 10
type Sugars "97"
click at [279, 147] on Sugars "number" at bounding box center [299, 147] width 88 height 10
type Sugars "97"
click at [289, 130] on input "number" at bounding box center [299, 127] width 88 height 10
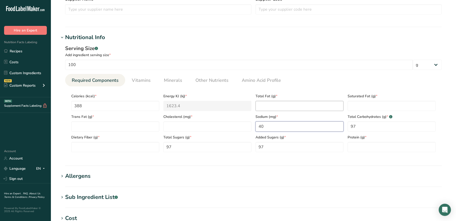
type input "40"
click at [267, 110] on Fat "number" at bounding box center [299, 106] width 88 height 10
type Fat "0"
click at [362, 105] on Fat "number" at bounding box center [391, 106] width 88 height 10
type Fat "0"
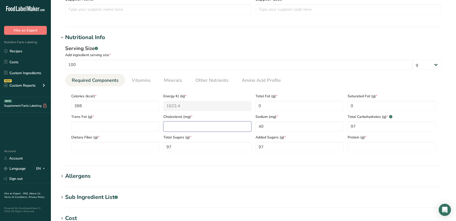
click at [178, 129] on input "number" at bounding box center [207, 127] width 88 height 10
type input "0"
click at [115, 130] on Fat "number" at bounding box center [115, 127] width 88 height 10
type Fat "0"
click at [124, 151] on Fiber "number" at bounding box center [115, 147] width 88 height 10
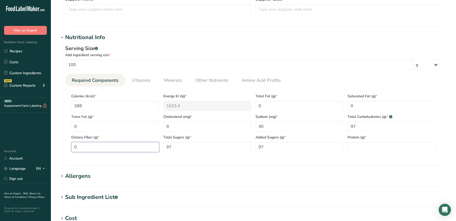
type Fiber "0"
click at [385, 153] on section "Calories (kcal) * 388 Energy KJ (kj) * 1623.4 Total Fat (g) * 0 Saturated Fat (…" at bounding box center [253, 121] width 376 height 70
click at [383, 150] on input "number" at bounding box center [391, 147] width 88 height 10
type input "0"
click at [82, 176] on div "Allergens" at bounding box center [77, 176] width 25 height 8
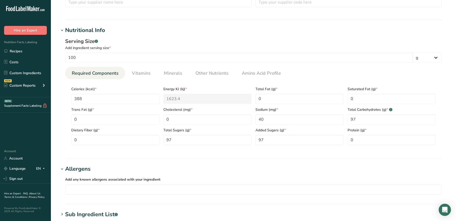
scroll to position [159, 0]
click at [137, 72] on span "Vitamins" at bounding box center [141, 74] width 19 height 7
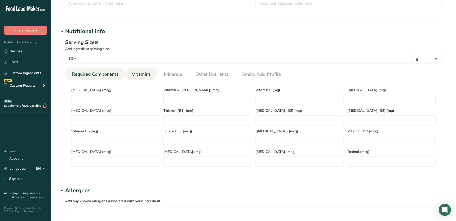
click at [97, 74] on span "Required Components" at bounding box center [95, 74] width 47 height 7
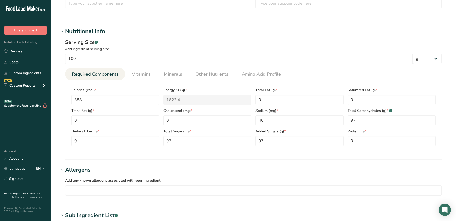
click at [124, 71] on li "Required Components" at bounding box center [95, 74] width 60 height 12
click at [143, 72] on span "Vitamins" at bounding box center [141, 74] width 19 height 7
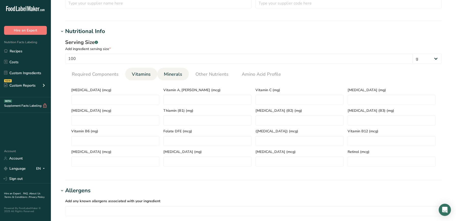
click at [186, 76] on li "Minerals" at bounding box center [173, 74] width 32 height 12
click at [252, 75] on span "Amino Acid Profile" at bounding box center [261, 74] width 39 height 7
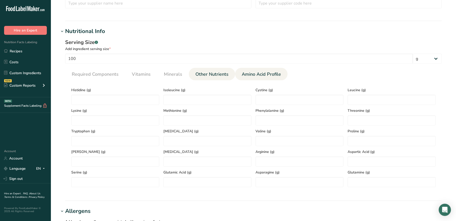
click at [219, 72] on span "Other Nutrients" at bounding box center [211, 74] width 33 height 7
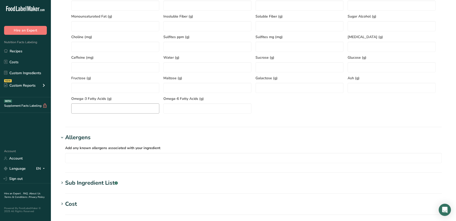
scroll to position [257, 0]
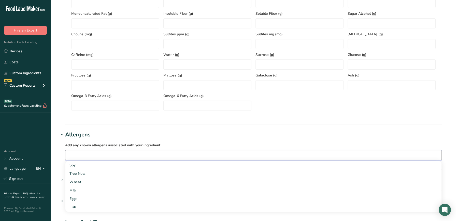
click at [113, 156] on input "text" at bounding box center [253, 155] width 376 height 8
click at [170, 136] on h1 "Allergens" at bounding box center [253, 135] width 389 height 8
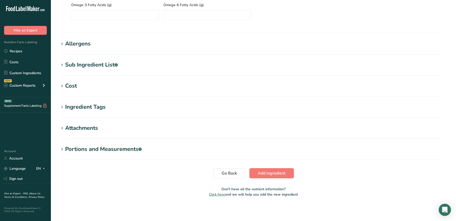
scroll to position [348, 0]
click at [270, 174] on span "Add ingredient" at bounding box center [272, 173] width 28 height 6
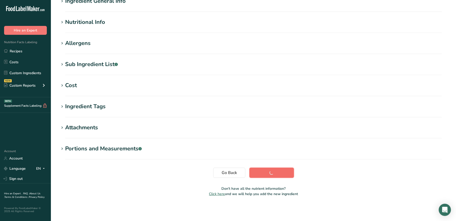
scroll to position [48, 0]
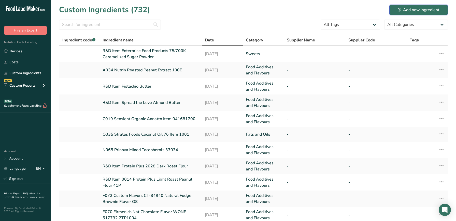
click at [419, 12] on div "Add new ingredient" at bounding box center [419, 10] width 42 height 6
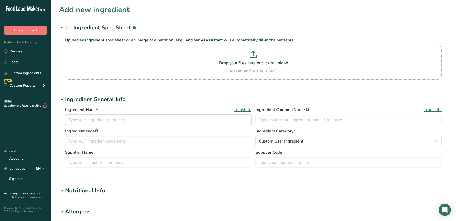
click at [115, 123] on input "text" at bounding box center [158, 120] width 186 height 10
type input "R&D Item Enterprise Food Products 70/300K Caramelized Sugar Powder"
click at [277, 139] on span "Custom User Ingredient" at bounding box center [281, 141] width 45 height 6
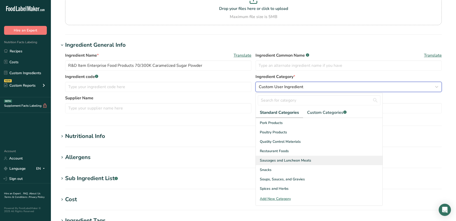
scroll to position [197, 0]
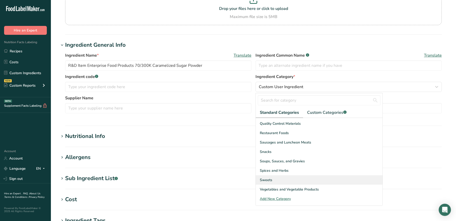
click at [270, 178] on span "Sweets" at bounding box center [266, 180] width 12 height 5
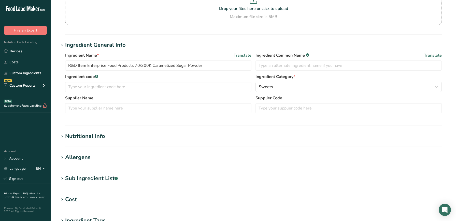
click at [129, 135] on h1 "Nutritional Info" at bounding box center [253, 136] width 389 height 8
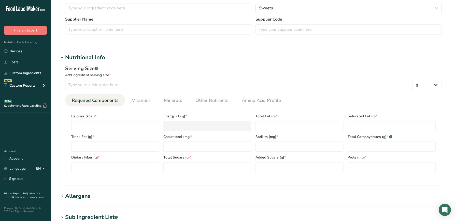
scroll to position [141, 0]
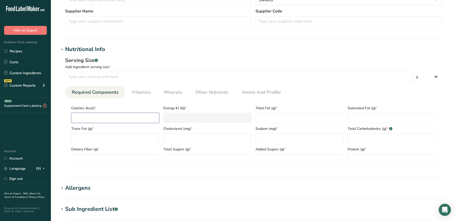
click at [134, 118] on input "number" at bounding box center [115, 118] width 88 height 10
type input "3"
type KJ "12.6"
type input "38"
type KJ "159"
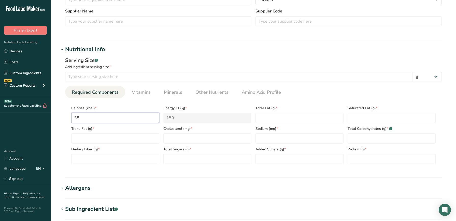
type input "388"
type KJ "1623.4"
type input "388"
click at [286, 140] on input "number" at bounding box center [299, 139] width 88 height 10
type input "40"
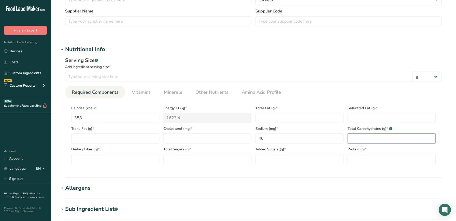
click at [353, 139] on Carbohydrates "number" at bounding box center [391, 139] width 88 height 10
type Carbohydrates "97"
click at [218, 162] on Sugars "number" at bounding box center [207, 159] width 88 height 10
type Sugars "97"
click at [289, 163] on Sugars "number" at bounding box center [299, 159] width 88 height 10
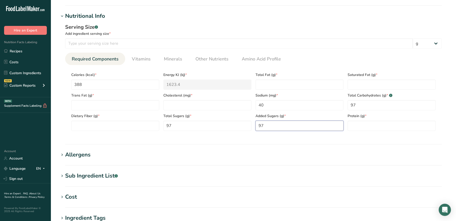
scroll to position [170, 0]
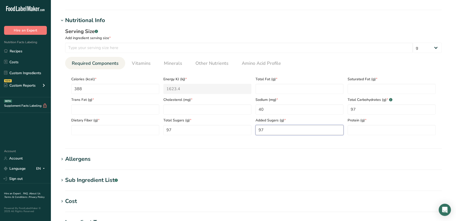
type Sugars "97"
click at [287, 83] on div "Total Fat (g) *" at bounding box center [299, 84] width 92 height 21
click at [283, 90] on Fat "number" at bounding box center [299, 89] width 88 height 10
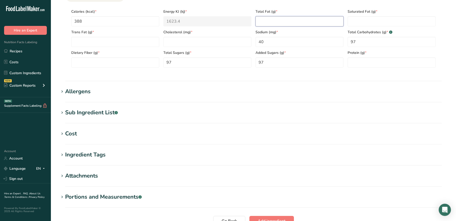
scroll to position [286, 0]
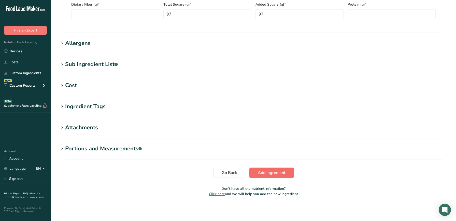
click at [266, 169] on button "Add ingredient" at bounding box center [271, 173] width 45 height 10
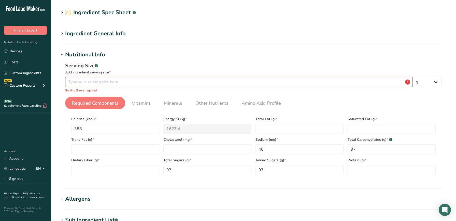
scroll to position [16, 0]
click at [261, 83] on input "number" at bounding box center [238, 82] width 347 height 10
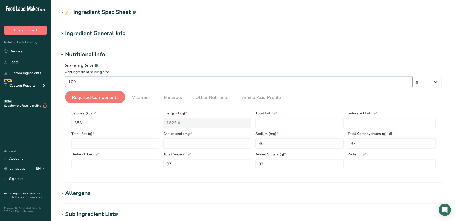
type input "100"
click at [254, 184] on section "Add new ingredient Ingredient Spec Sheet .a-a{fill:#347362;}.b-a{fill:#fff;} Up…" at bounding box center [253, 169] width 405 height 371
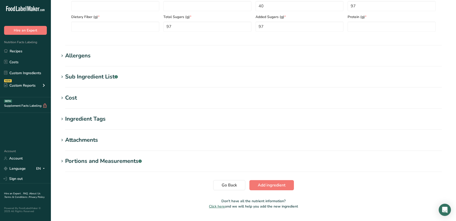
scroll to position [166, 0]
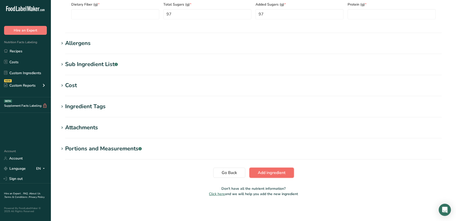
click at [263, 174] on span "Add ingredient" at bounding box center [272, 173] width 28 height 6
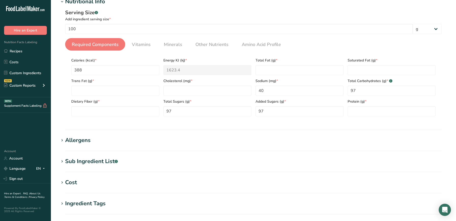
scroll to position [66, 0]
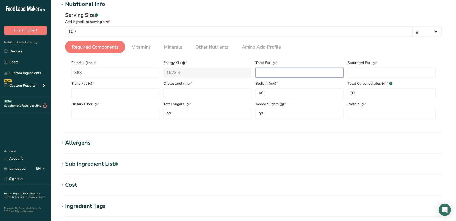
click at [273, 71] on Fat "number" at bounding box center [299, 73] width 88 height 10
type Fat "0"
click at [363, 71] on Fat "number" at bounding box center [391, 73] width 88 height 10
type Fat "0"
click at [350, 114] on input "number" at bounding box center [391, 114] width 88 height 10
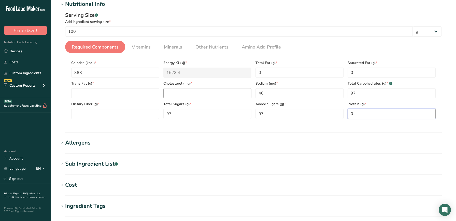
type input "0"
click at [196, 93] on input "number" at bounding box center [207, 93] width 88 height 10
type input "0"
click at [115, 97] on Fat "number" at bounding box center [115, 93] width 88 height 10
type Fat "0"
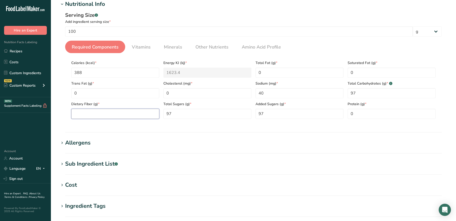
click at [115, 117] on Fiber "number" at bounding box center [115, 114] width 88 height 10
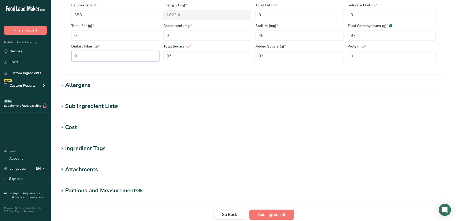
scroll to position [166, 0]
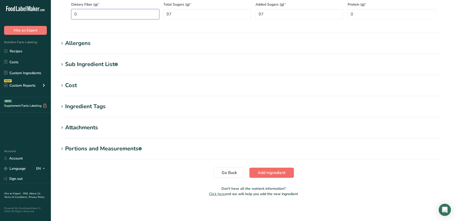
type Fiber "0"
click at [271, 171] on span "Add ingredient" at bounding box center [272, 173] width 28 height 6
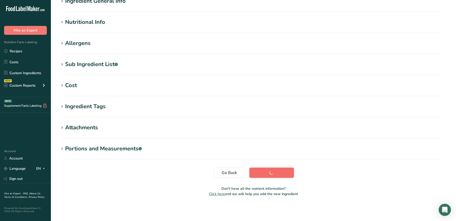
scroll to position [48, 0]
